Goal: Task Accomplishment & Management: Manage account settings

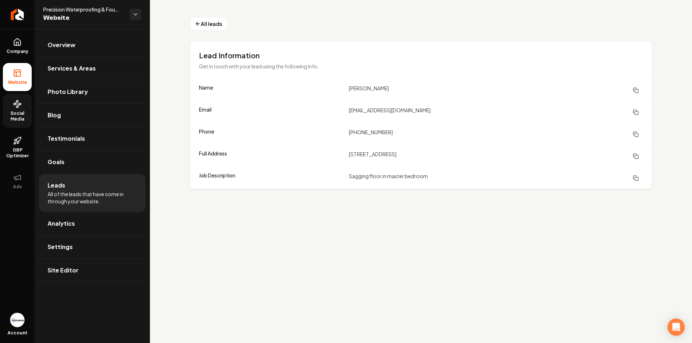
click at [17, 109] on link "Social Media" at bounding box center [17, 111] width 29 height 34
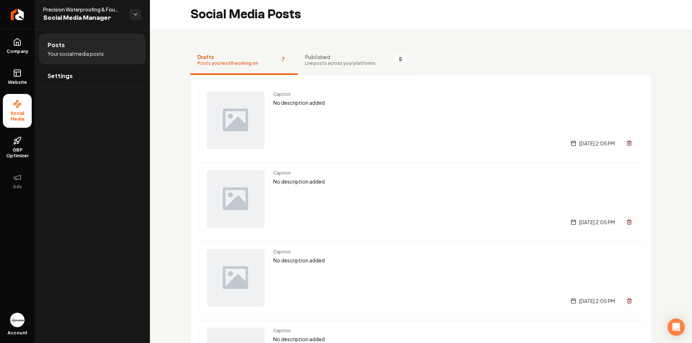
click at [307, 60] on span "Published" at bounding box center [340, 56] width 71 height 7
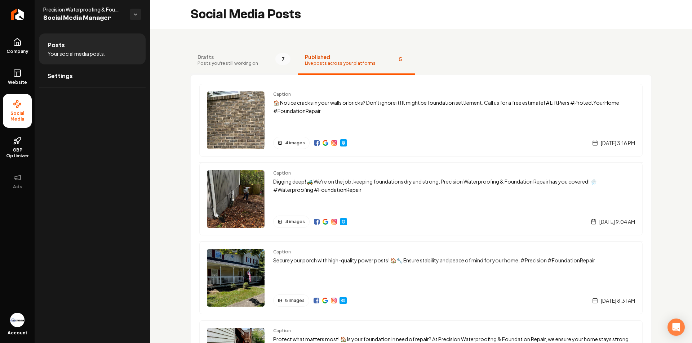
click at [239, 61] on span "Posts you're still working on" at bounding box center [227, 64] width 61 height 6
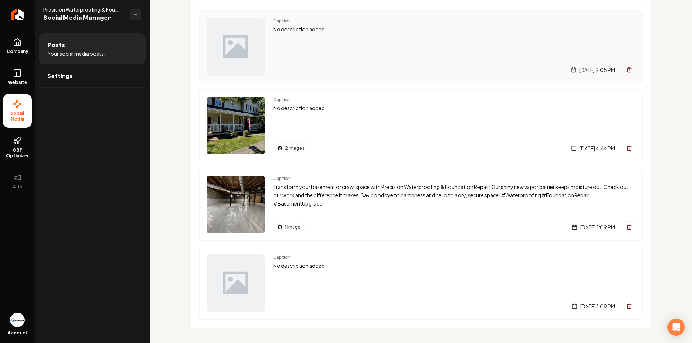
scroll to position [313, 0]
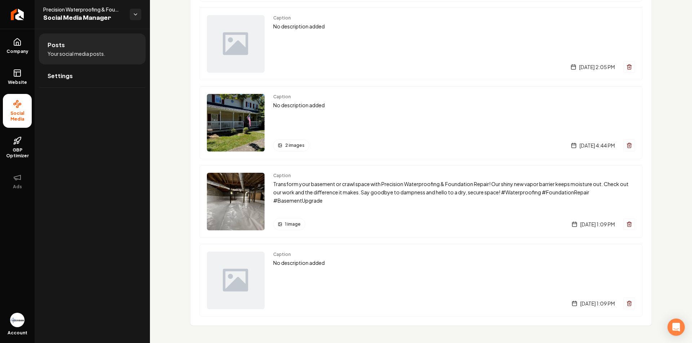
click at [83, 45] on li "Posts Your social media posts." at bounding box center [92, 49] width 107 height 31
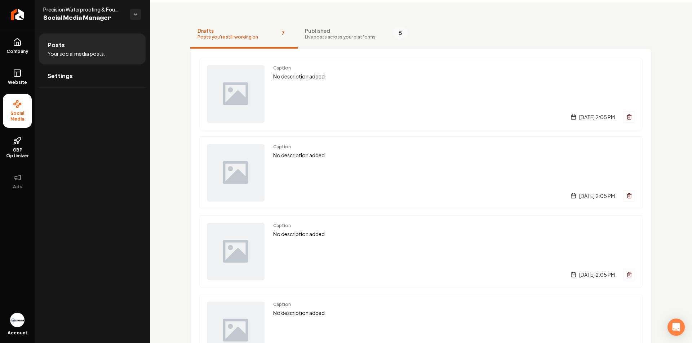
scroll to position [25, 0]
click at [316, 36] on span "Live posts across your platforms" at bounding box center [340, 39] width 71 height 6
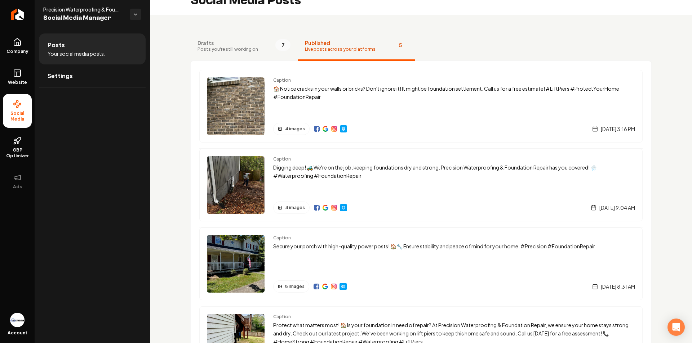
scroll to position [11, 0]
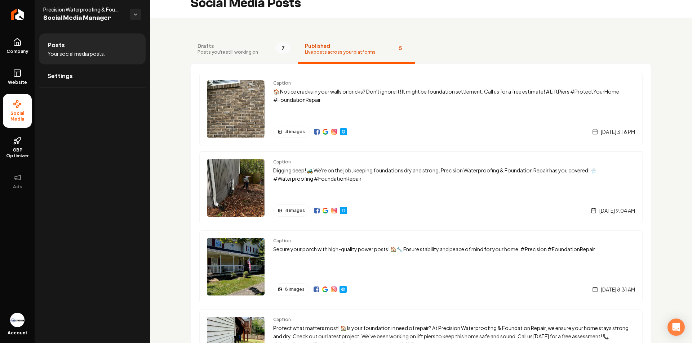
click at [233, 51] on span "Posts you're still working on" at bounding box center [227, 52] width 61 height 6
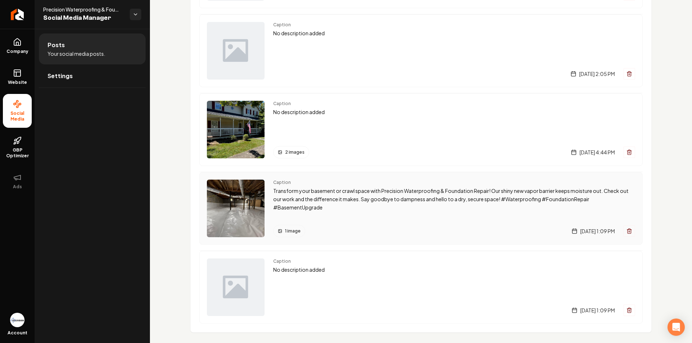
scroll to position [313, 0]
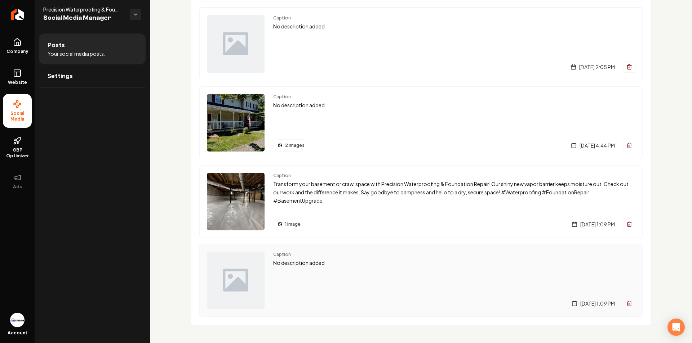
click at [243, 285] on img "Main content area" at bounding box center [236, 281] width 58 height 58
click at [237, 219] on img "Main content area" at bounding box center [236, 202] width 58 height 58
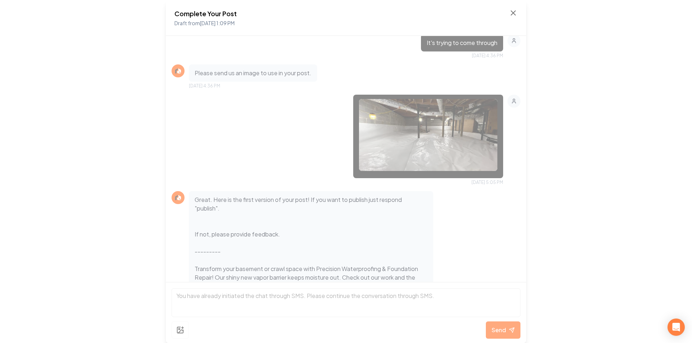
scroll to position [397, 0]
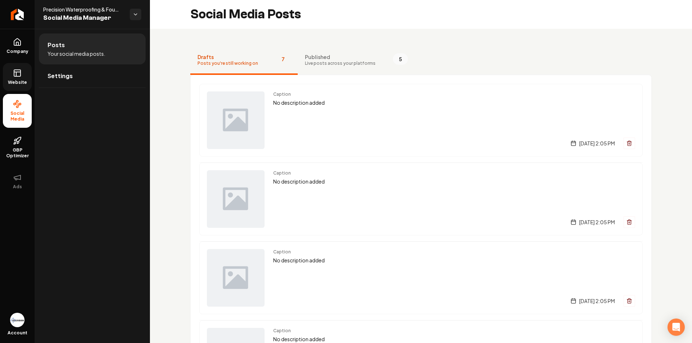
click at [25, 73] on link "Website" at bounding box center [17, 77] width 29 height 28
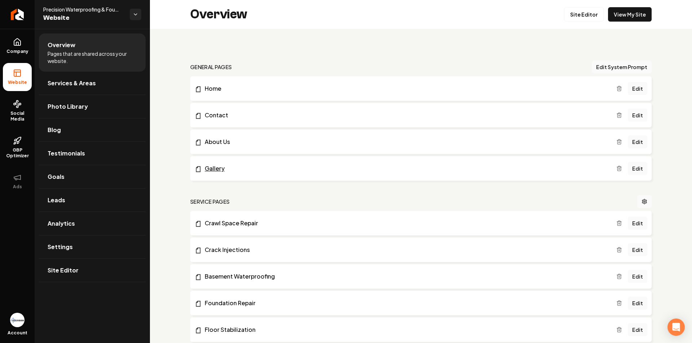
click at [214, 165] on link "Gallery" at bounding box center [405, 168] width 421 height 9
click at [631, 170] on link "Edit" at bounding box center [637, 168] width 19 height 13
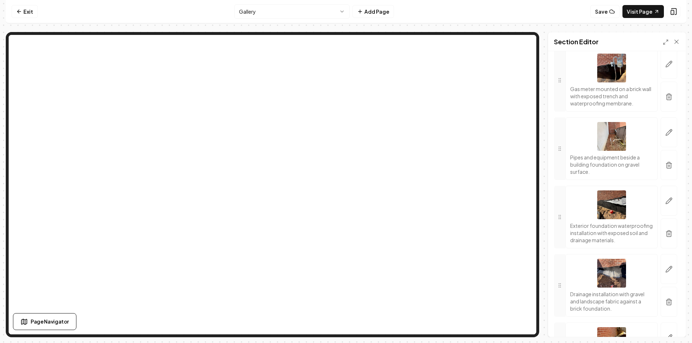
scroll to position [396, 0]
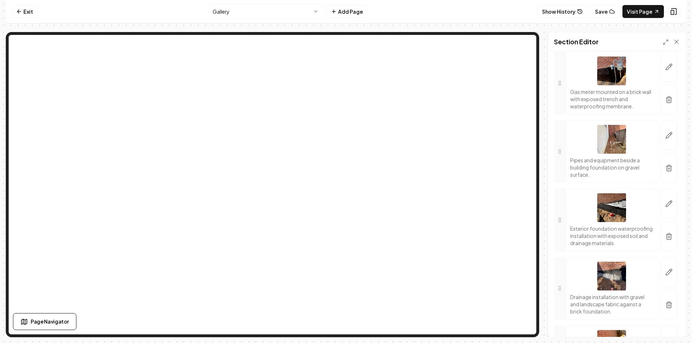
click at [441, 12] on nav "Exit Gallery Add Page Show History Save Visit Page" at bounding box center [346, 11] width 680 height 23
click at [20, 12] on icon at bounding box center [18, 12] width 3 height 0
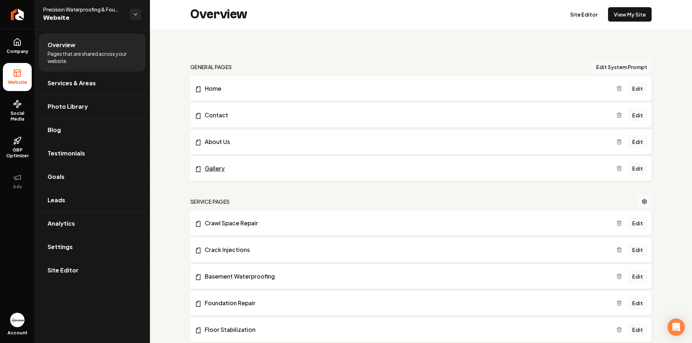
click at [219, 169] on link "Gallery" at bounding box center [405, 168] width 421 height 9
click at [30, 71] on li "Website" at bounding box center [17, 77] width 29 height 28
click at [22, 76] on li "Website" at bounding box center [17, 77] width 29 height 28
click at [22, 49] on span "Company" at bounding box center [18, 52] width 28 height 6
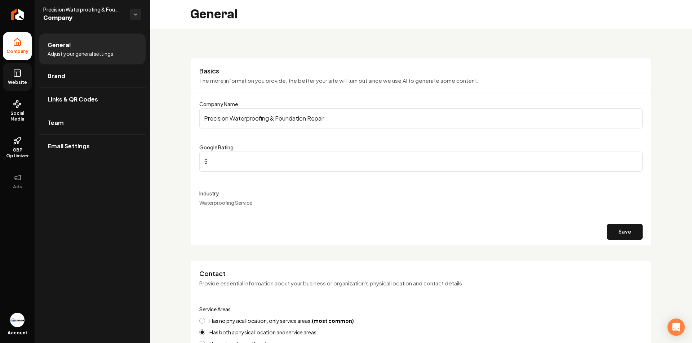
click at [19, 78] on link "Website" at bounding box center [17, 77] width 29 height 28
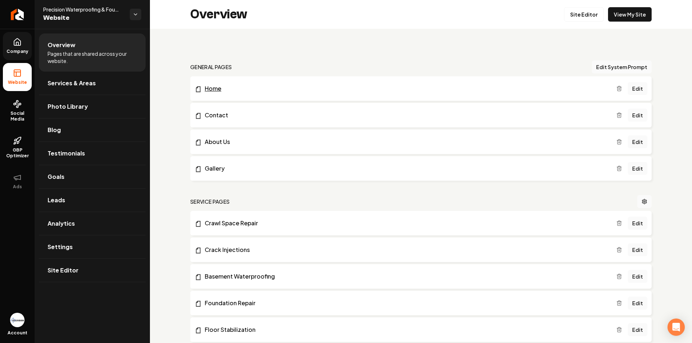
click at [219, 89] on link "Home" at bounding box center [405, 88] width 421 height 9
click at [73, 146] on link "Testimonials" at bounding box center [92, 153] width 107 height 23
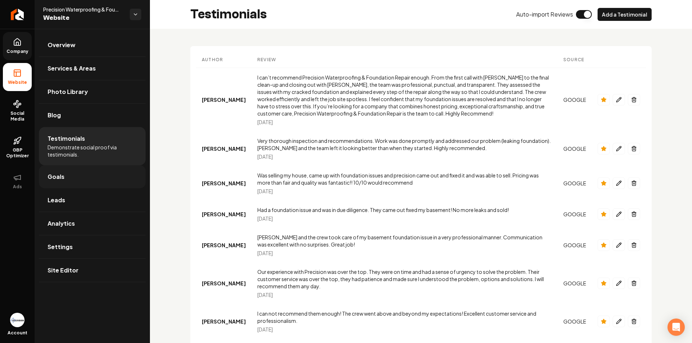
click at [89, 172] on link "Goals" at bounding box center [92, 176] width 107 height 23
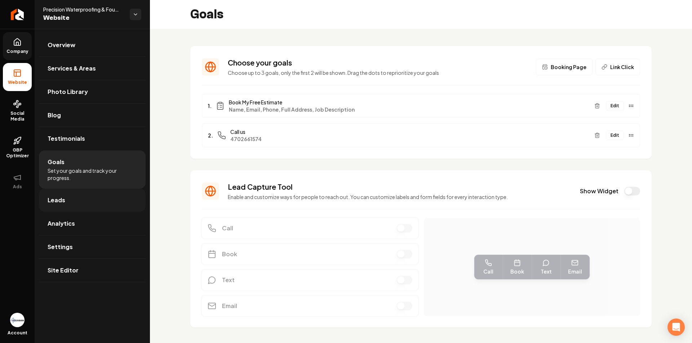
click at [80, 201] on link "Leads" at bounding box center [92, 200] width 107 height 23
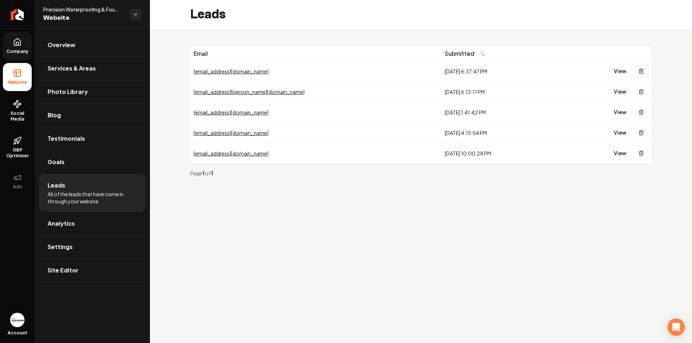
click at [644, 73] on button "Main content area" at bounding box center [641, 71] width 14 height 14
click at [617, 73] on button "View" at bounding box center [620, 71] width 22 height 13
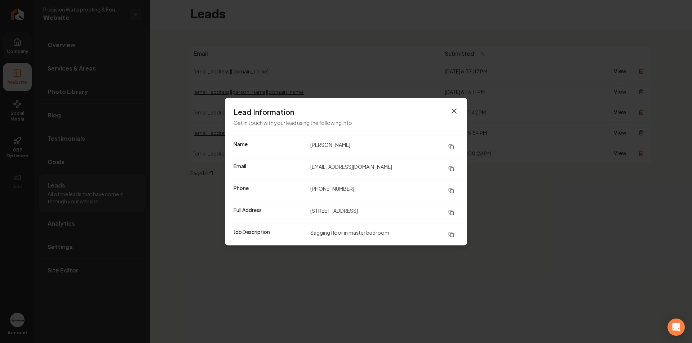
click at [454, 111] on icon "button" at bounding box center [454, 111] width 4 height 4
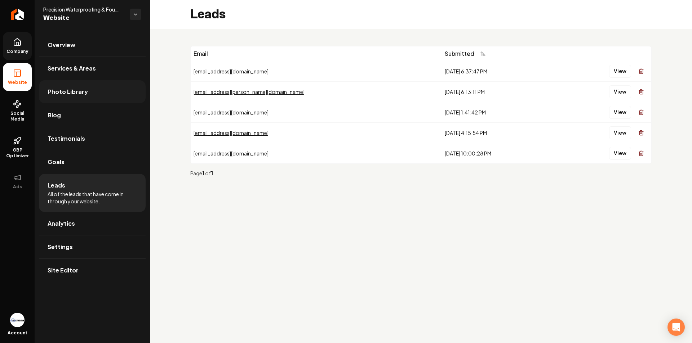
click at [82, 91] on span "Photo Library" at bounding box center [68, 92] width 40 height 9
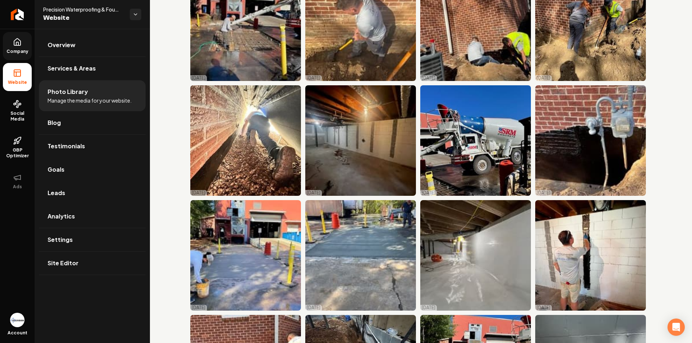
scroll to position [1333, 0]
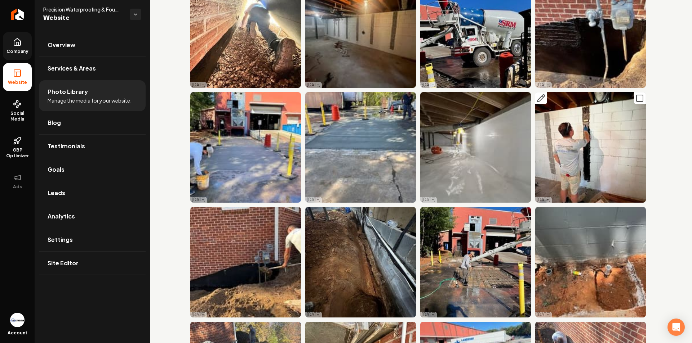
click at [637, 95] on rect "Main content area" at bounding box center [639, 98] width 6 height 6
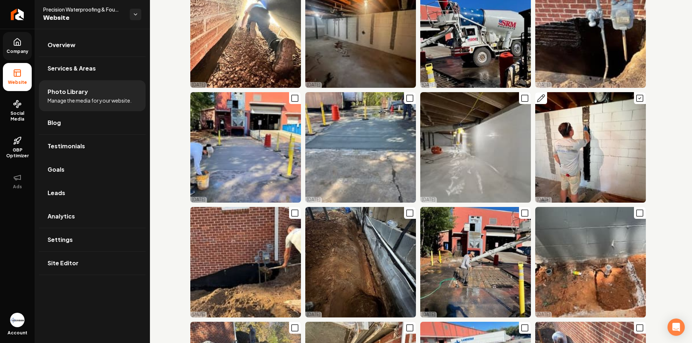
click at [637, 94] on icon "Main content area" at bounding box center [639, 98] width 9 height 9
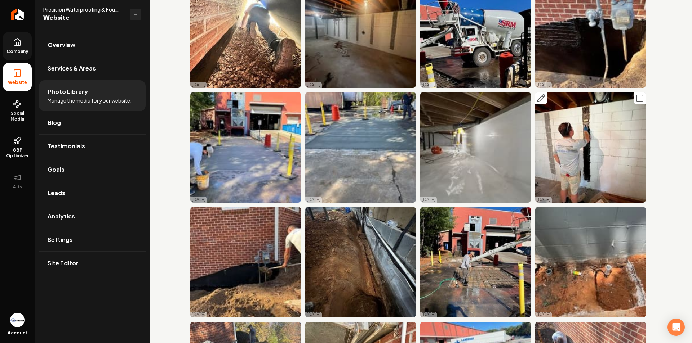
click at [542, 92] on button "Main content area" at bounding box center [541, 98] width 12 height 12
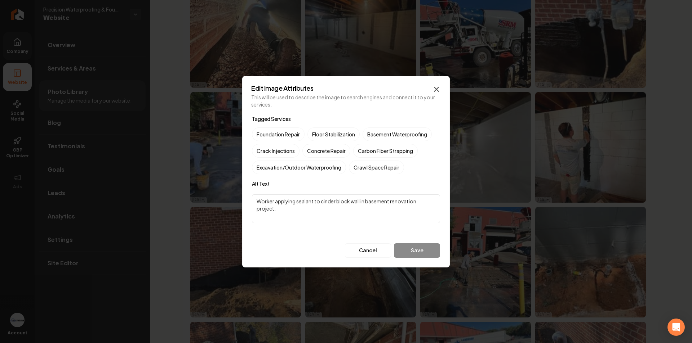
click at [434, 89] on icon "button" at bounding box center [436, 89] width 9 height 9
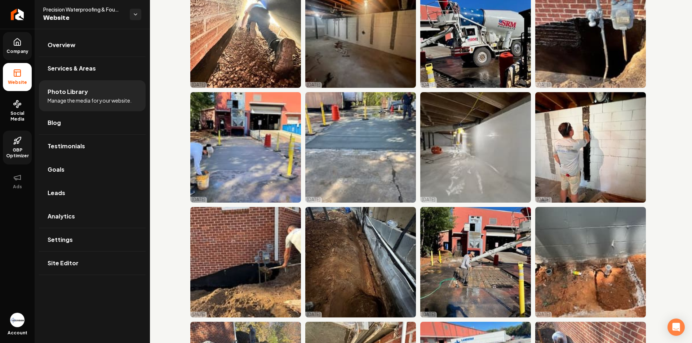
click at [25, 147] on link "GBP Optimizer" at bounding box center [17, 148] width 29 height 34
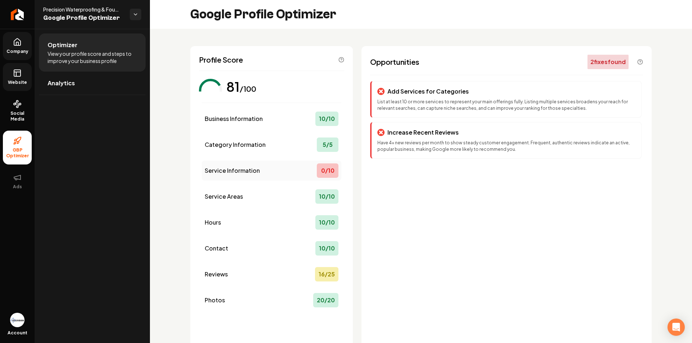
click at [239, 168] on span "Service Information" at bounding box center [232, 170] width 55 height 9
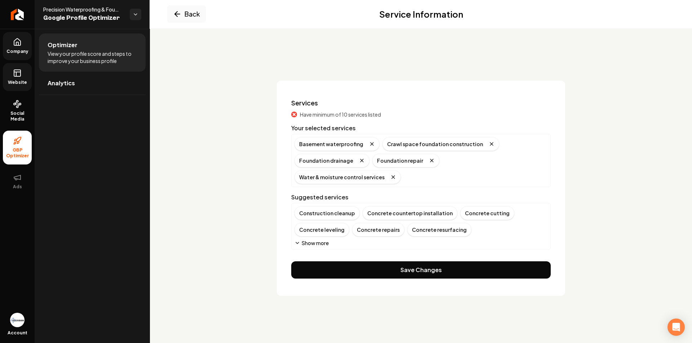
click at [304, 240] on button "Show more" at bounding box center [311, 243] width 34 height 7
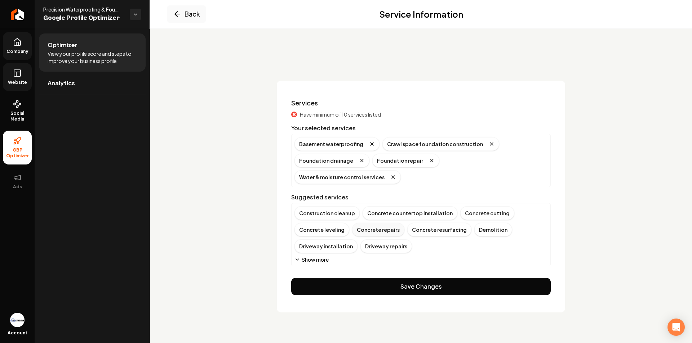
click at [369, 223] on div "Concrete repairs" at bounding box center [378, 230] width 52 height 14
click at [326, 260] on button "Show more" at bounding box center [311, 259] width 34 height 7
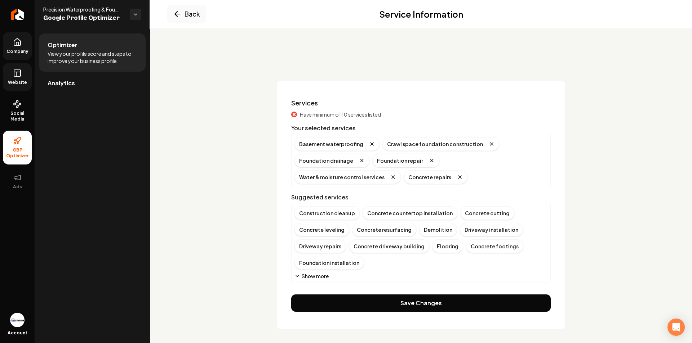
click at [323, 277] on button "Show more" at bounding box center [311, 276] width 34 height 7
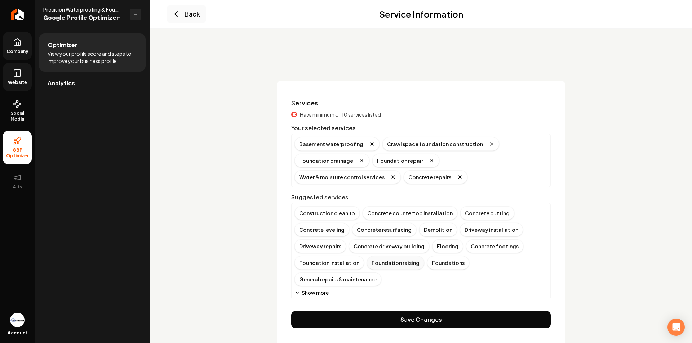
click at [394, 266] on div "Foundation raising" at bounding box center [395, 263] width 57 height 14
click at [313, 294] on button "Show more" at bounding box center [311, 292] width 34 height 7
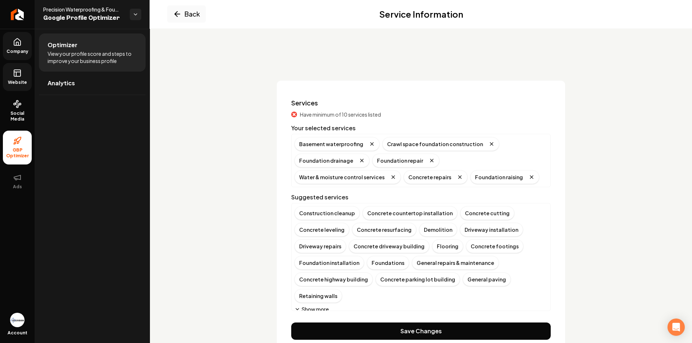
scroll to position [5, 0]
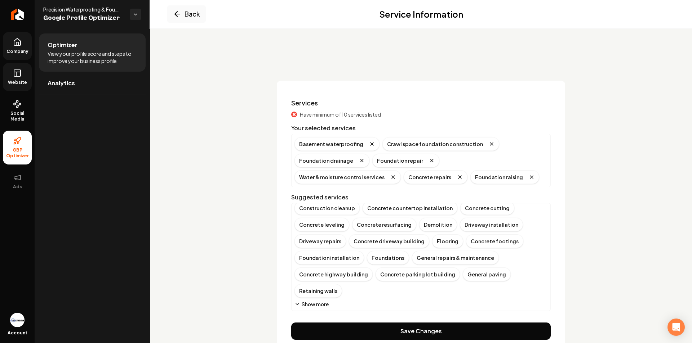
click at [312, 305] on button "Show more" at bounding box center [311, 304] width 34 height 7
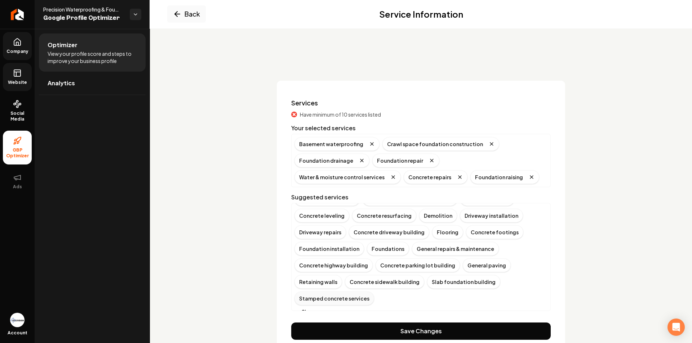
scroll to position [22, 0]
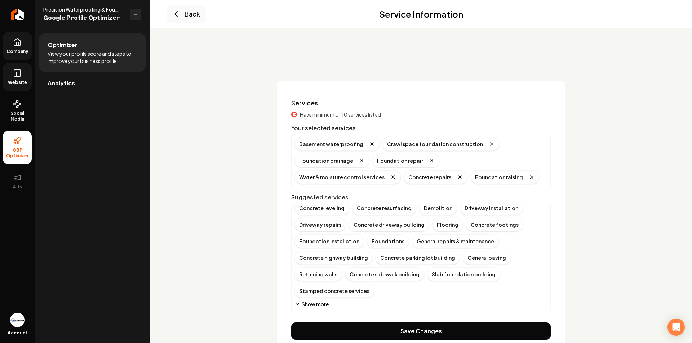
click at [316, 307] on button "Show more" at bounding box center [311, 304] width 34 height 7
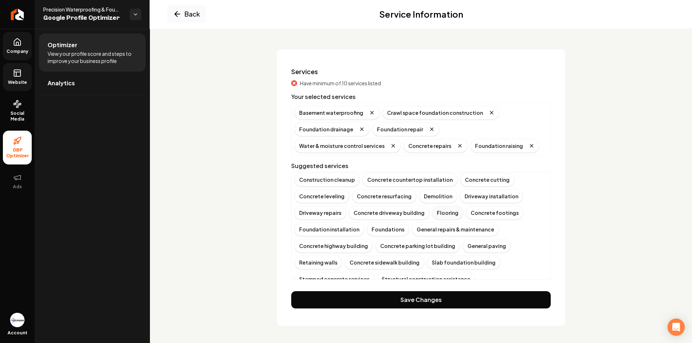
scroll to position [0, 0]
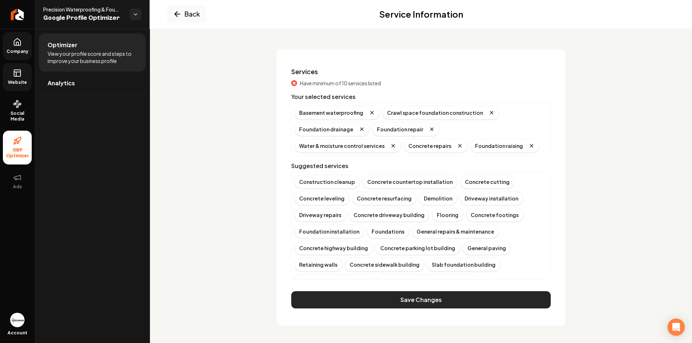
click at [415, 301] on button "Save Changes" at bounding box center [420, 299] width 259 height 17
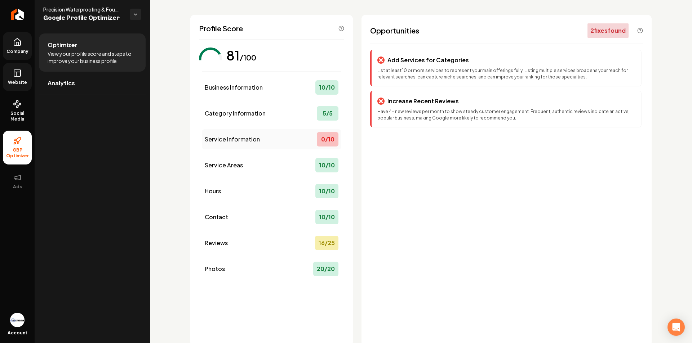
click at [240, 140] on span "Service Information" at bounding box center [232, 139] width 55 height 9
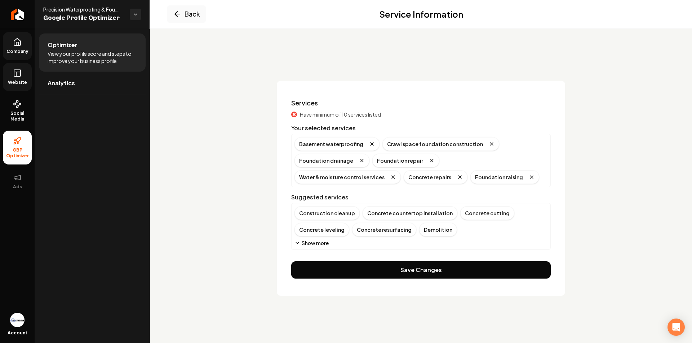
click at [461, 178] on div "Basement waterproofing Crawl space foundation construction Foundation drainage …" at bounding box center [420, 160] width 253 height 47
click at [442, 178] on div "Basement waterproofing Crawl space foundation construction Foundation drainage …" at bounding box center [420, 160] width 253 height 47
click at [368, 192] on div "Have minimum of 10 services listed Your selected services Basement waterproofin…" at bounding box center [420, 180] width 259 height 139
click at [305, 242] on button "Show more" at bounding box center [311, 243] width 34 height 7
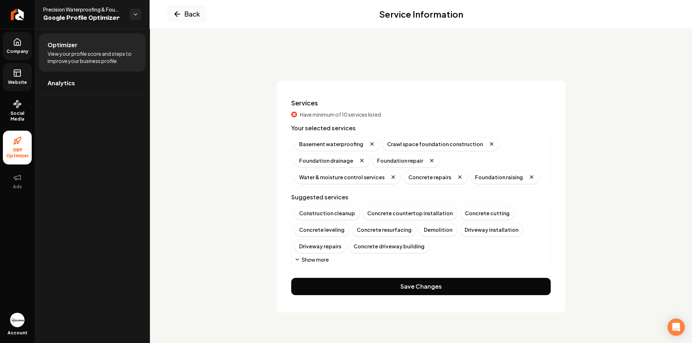
click at [326, 259] on button "Show more" at bounding box center [311, 259] width 34 height 7
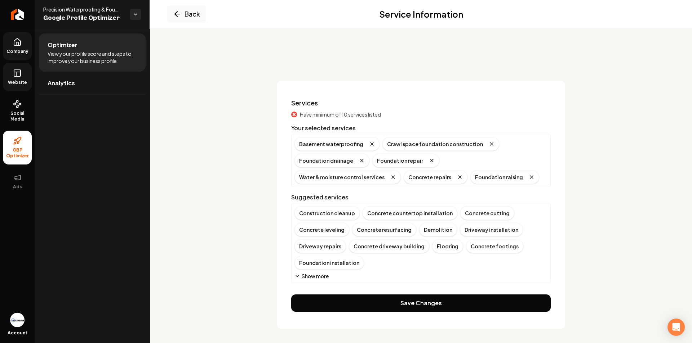
click at [325, 273] on button "Show more" at bounding box center [311, 276] width 34 height 7
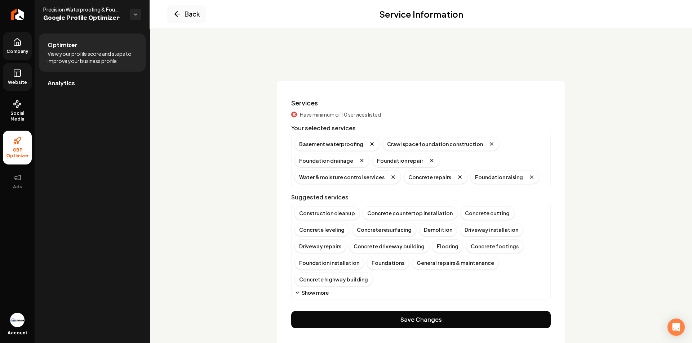
click at [317, 290] on button "Show more" at bounding box center [311, 292] width 34 height 7
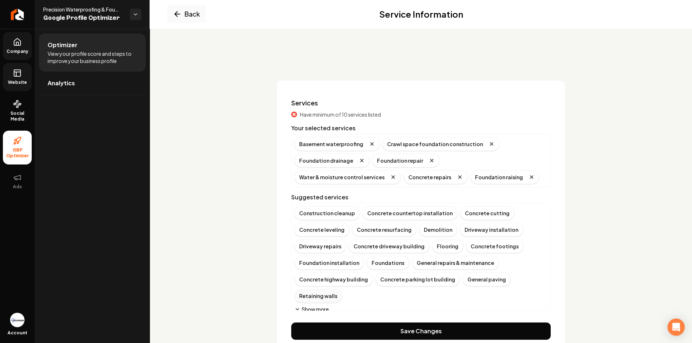
scroll to position [5, 0]
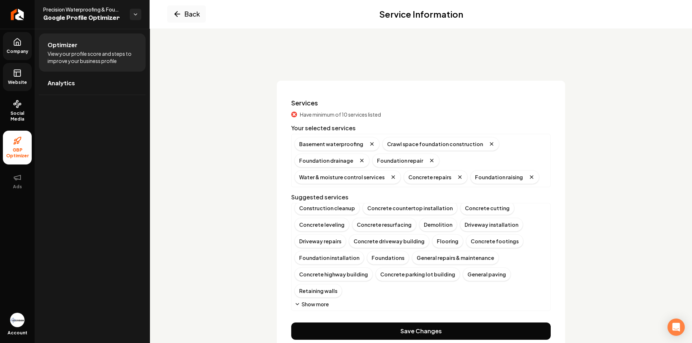
click at [316, 305] on button "Show more" at bounding box center [311, 304] width 34 height 7
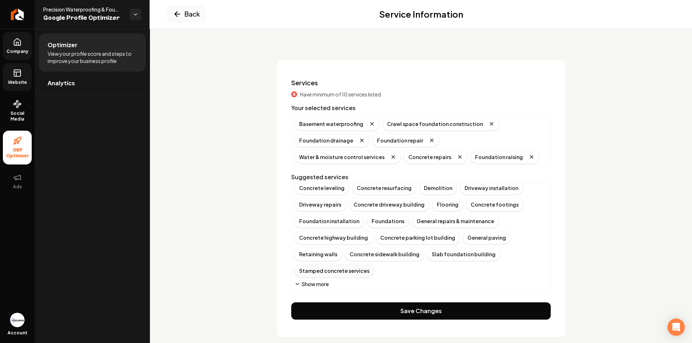
scroll to position [31, 0]
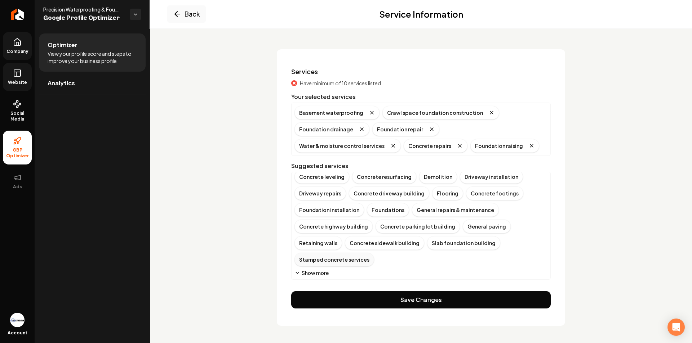
click at [325, 304] on button "Save Changes" at bounding box center [420, 299] width 259 height 17
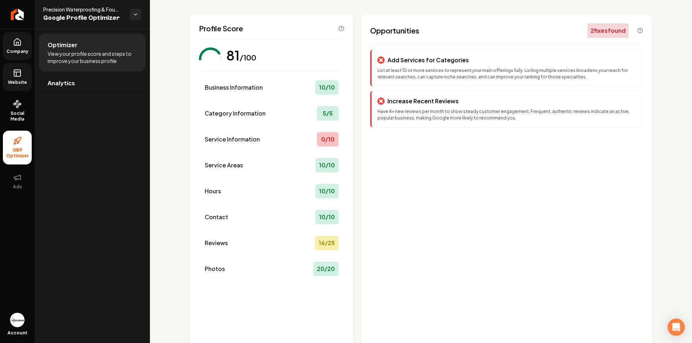
click at [615, 29] on div "2 fix es found" at bounding box center [607, 30] width 41 height 14
click at [603, 31] on div "2 fix es found" at bounding box center [607, 30] width 41 height 14
click at [437, 59] on p "Add Services for Categories" at bounding box center [427, 60] width 81 height 9
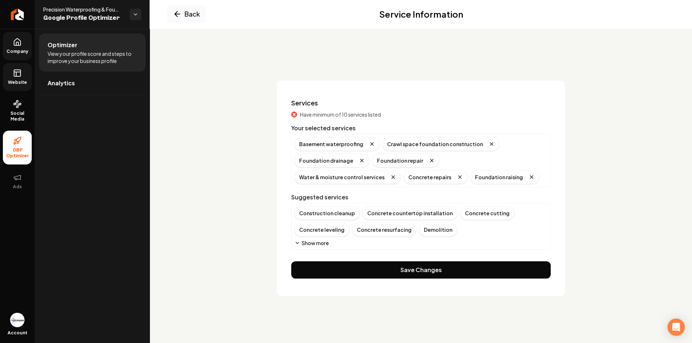
scroll to position [0, 0]
click at [388, 19] on h2 "Service Information" at bounding box center [421, 14] width 84 height 12
drag, startPoint x: 432, startPoint y: 171, endPoint x: 433, endPoint y: 179, distance: 8.4
click at [432, 173] on div "Basement waterproofing Crawl space foundation construction Foundation drainage …" at bounding box center [420, 160] width 253 height 47
click at [433, 179] on div "Basement waterproofing Crawl space foundation construction Foundation drainage …" at bounding box center [420, 160] width 253 height 47
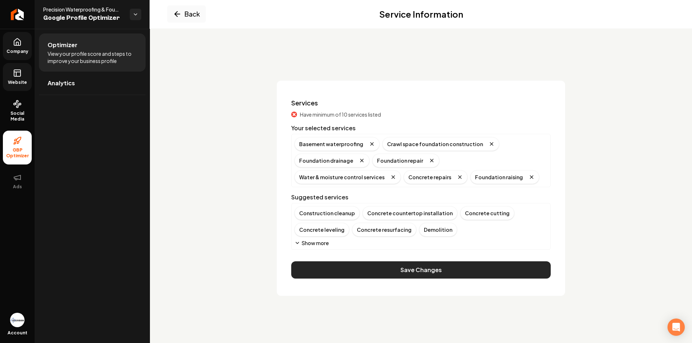
click at [388, 269] on button "Save Changes" at bounding box center [420, 270] width 259 height 17
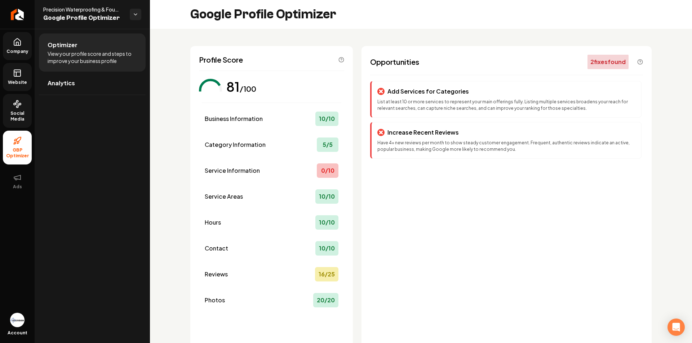
click at [21, 108] on link "Social Media" at bounding box center [17, 111] width 29 height 34
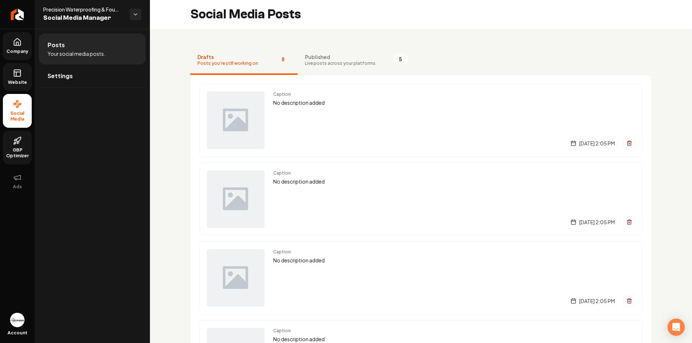
click at [307, 66] on button "Published Live posts across your platforms 5" at bounding box center [356, 60] width 117 height 29
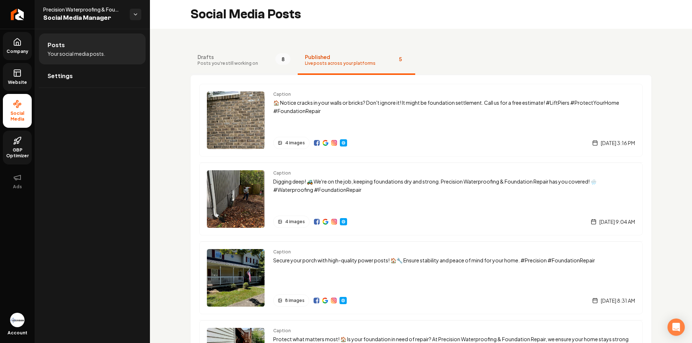
click at [216, 58] on span "Drafts" at bounding box center [227, 56] width 61 height 7
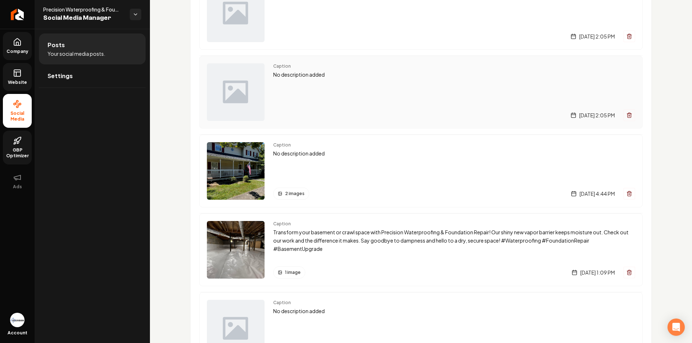
scroll to position [360, 0]
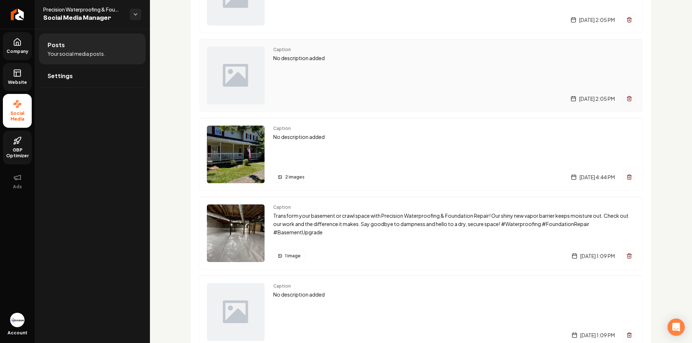
click at [318, 225] on p "Transform your basement or crawl space with Precision Waterproofing & Foundatio…" at bounding box center [454, 224] width 362 height 24
click at [241, 230] on img "Main content area" at bounding box center [236, 234] width 58 height 58
click at [580, 258] on span "[DATE] 1:09 PM" at bounding box center [597, 256] width 35 height 7
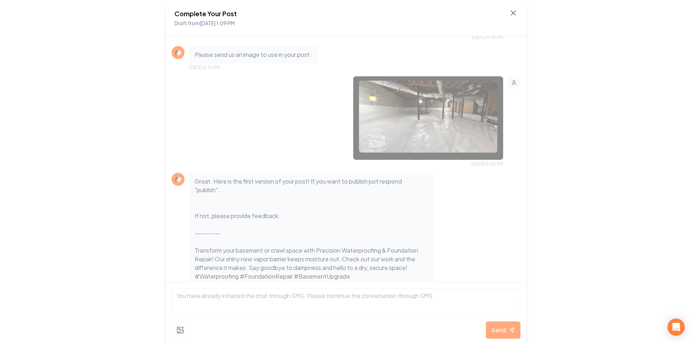
scroll to position [397, 0]
